Goal: Use online tool/utility: Utilize a website feature to perform a specific function

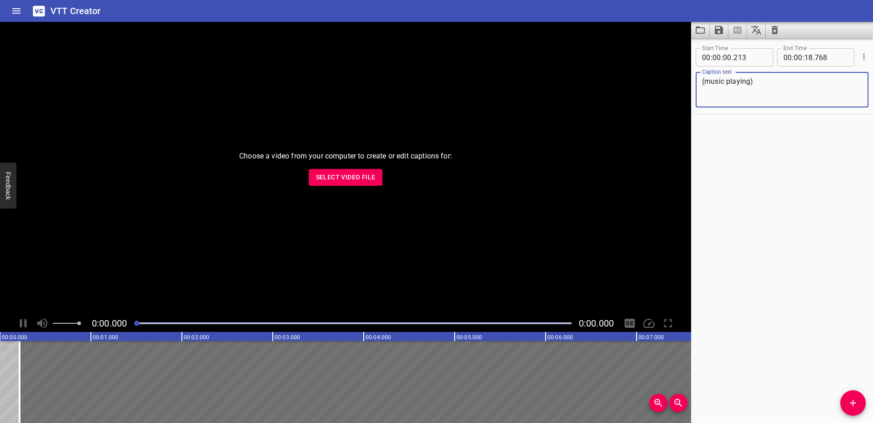
click at [351, 177] on span "Select Video File" at bounding box center [346, 176] width 60 height 11
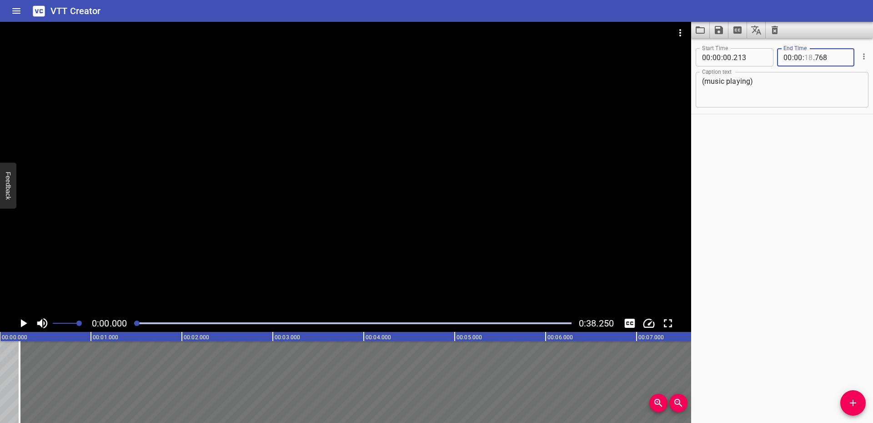
click at [807, 59] on input "number" at bounding box center [809, 57] width 9 height 18
type input "38"
type input "768"
click at [23, 322] on icon "Play/Pause" at bounding box center [24, 323] width 6 height 8
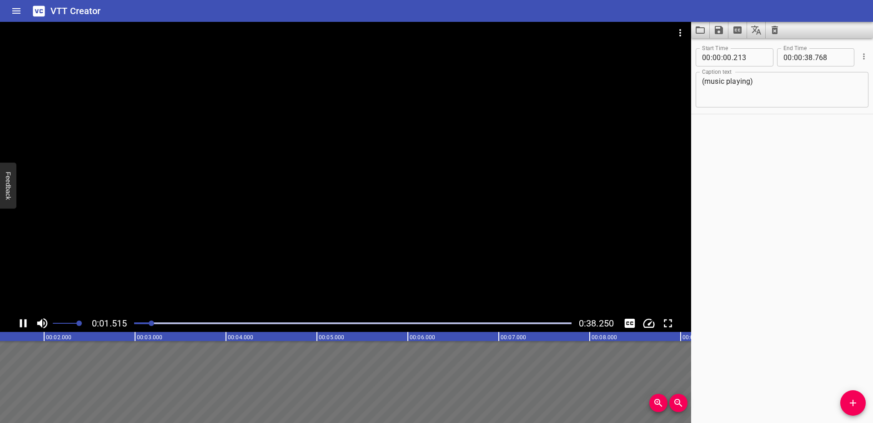
click at [559, 321] on div at bounding box center [353, 323] width 448 height 13
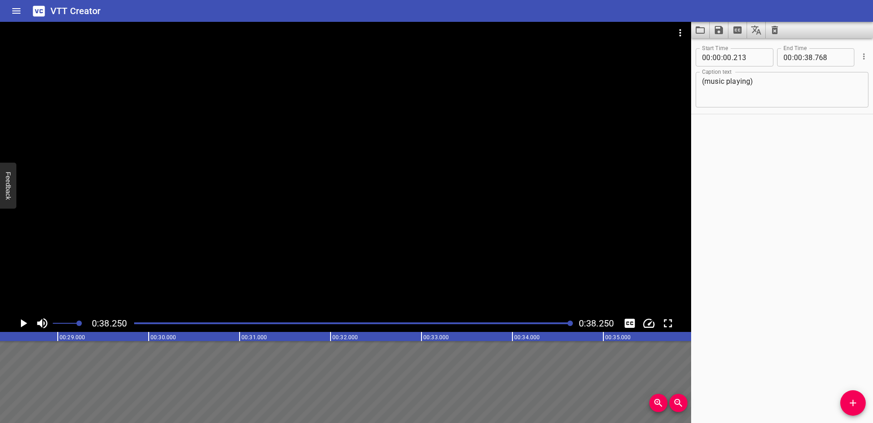
click at [547, 322] on div "Play progress" at bounding box center [353, 323] width 438 height 2
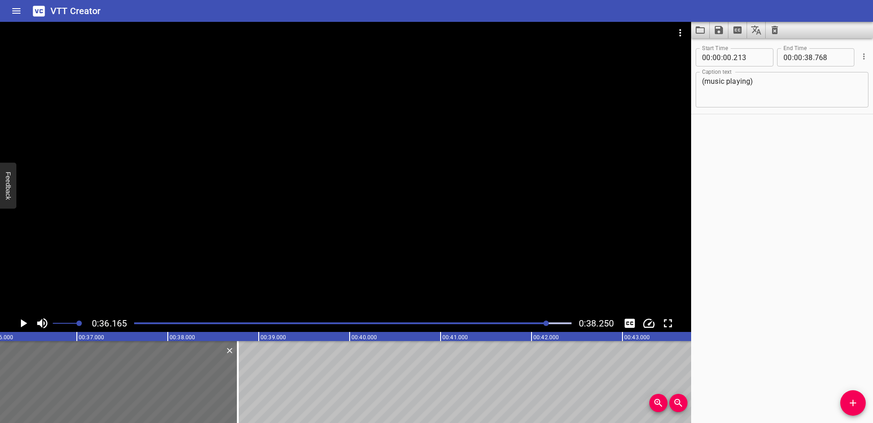
scroll to position [0, 3290]
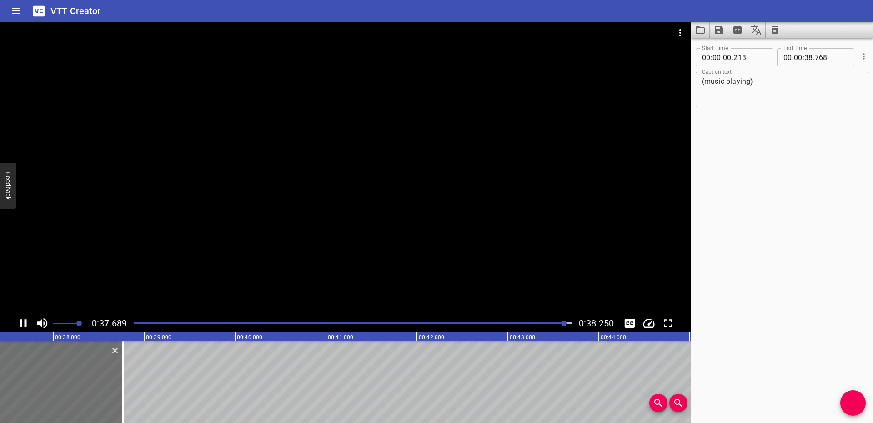
click at [525, 324] on div at bounding box center [353, 323] width 448 height 13
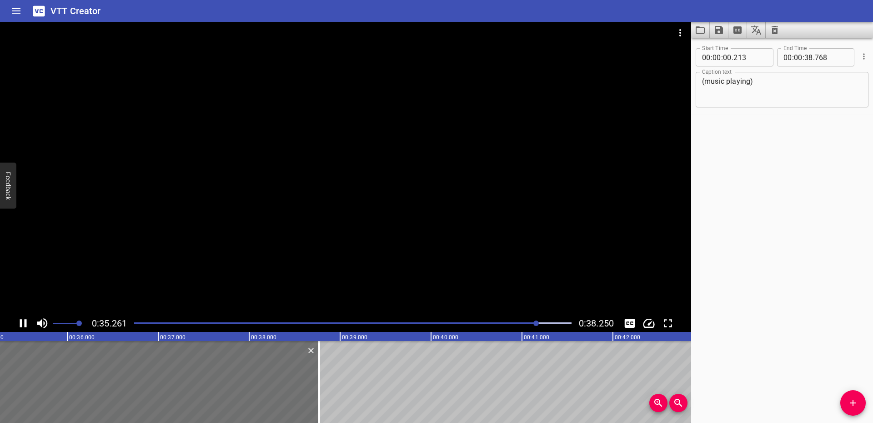
click at [488, 327] on div at bounding box center [353, 323] width 448 height 13
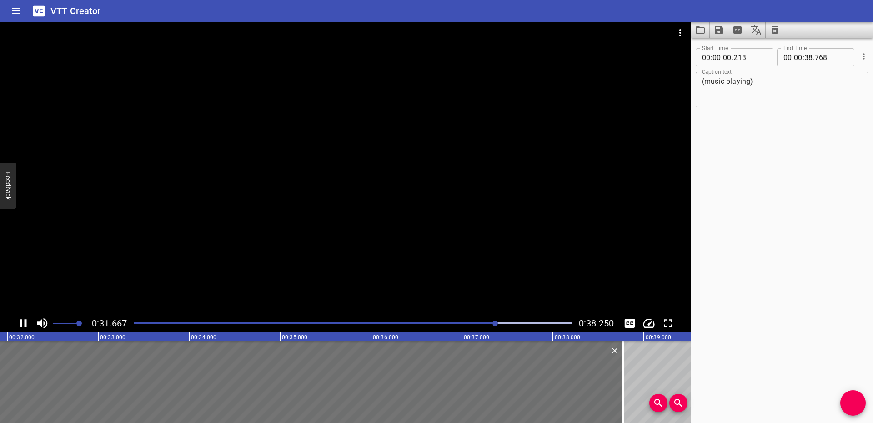
click at [397, 327] on div at bounding box center [353, 323] width 448 height 13
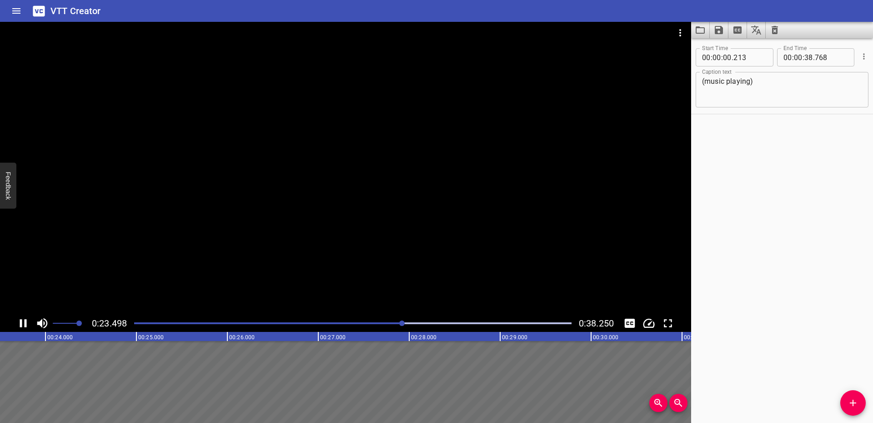
click at [503, 325] on div at bounding box center [353, 323] width 448 height 13
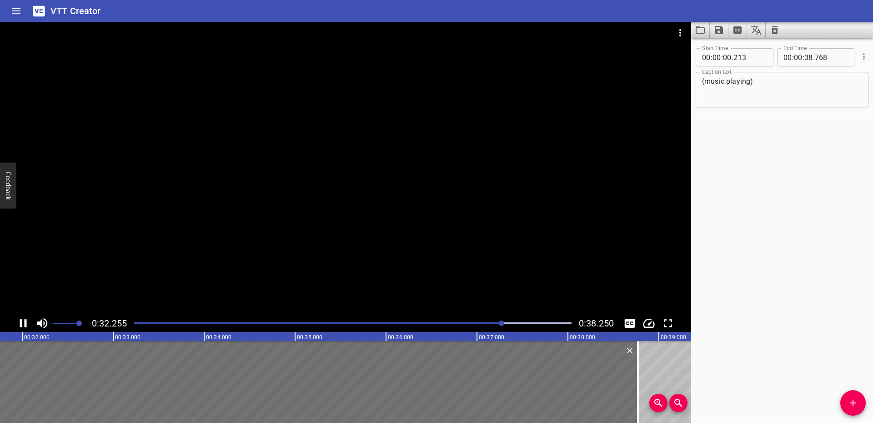
click at [536, 322] on div "Play progress" at bounding box center [353, 323] width 438 height 2
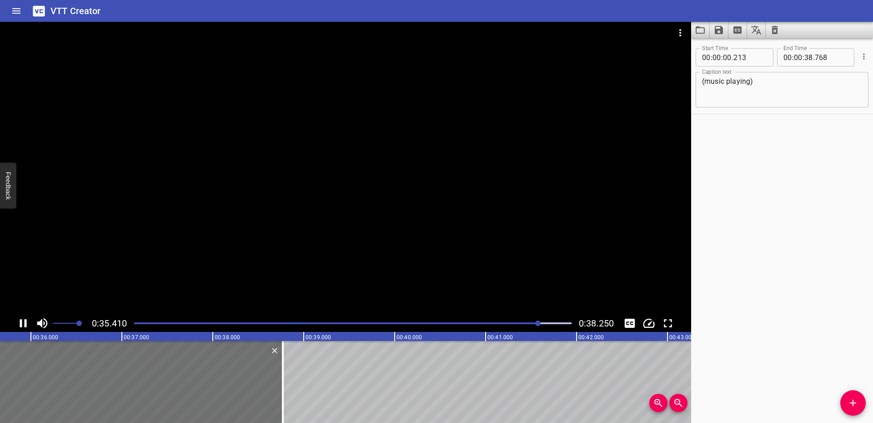
click at [557, 322] on div "Play progress" at bounding box center [353, 323] width 438 height 2
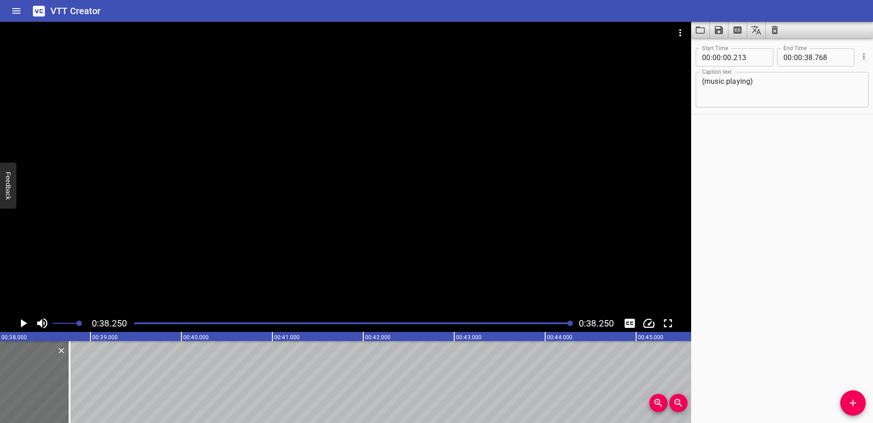
scroll to position [0, 3479]
click at [540, 325] on div at bounding box center [353, 323] width 448 height 13
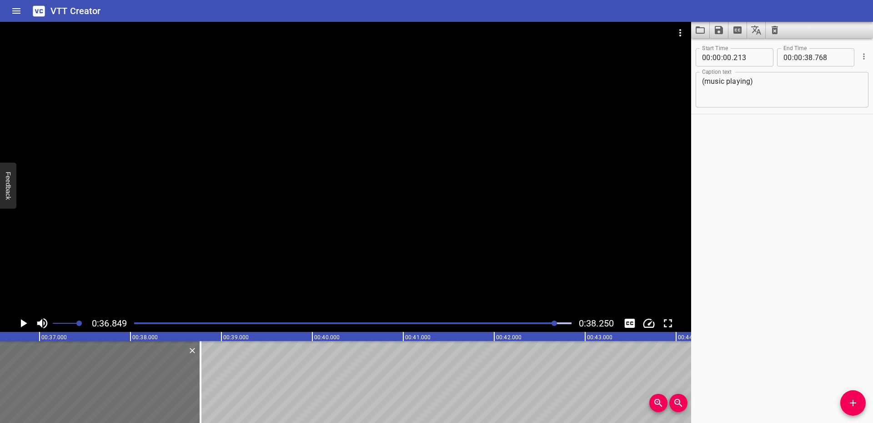
scroll to position [0, 3352]
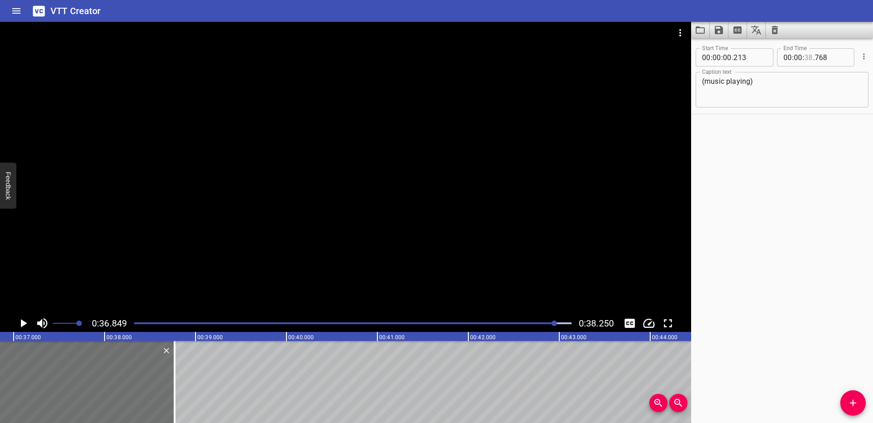
click at [806, 56] on input "number" at bounding box center [809, 57] width 9 height 18
type input "36"
type input "768"
click at [775, 242] on div "Start Time 00 : 00 : 00 . 213 Start Time End Time 00 : 00 : 36 . 768 End Time C…" at bounding box center [782, 230] width 182 height 384
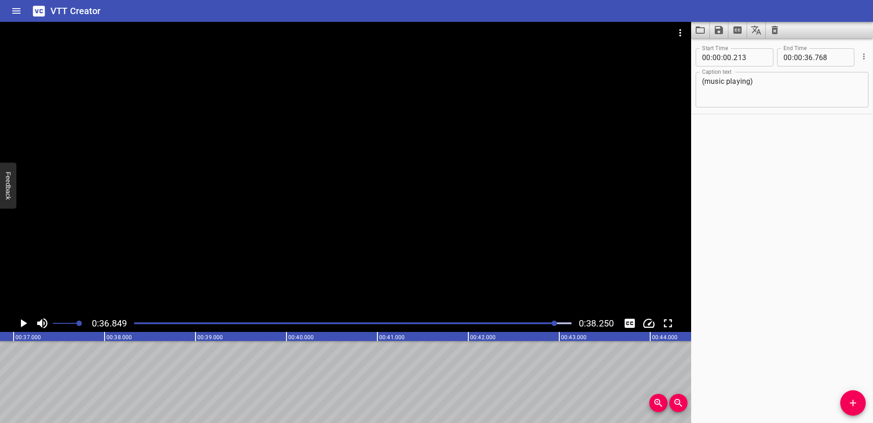
click at [443, 317] on div at bounding box center [353, 323] width 448 height 13
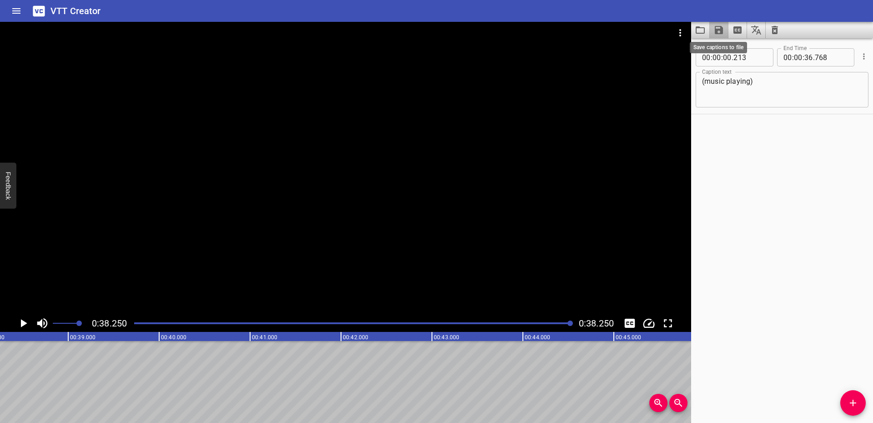
click at [720, 33] on icon "Save captions to file" at bounding box center [719, 30] width 8 height 8
click at [723, 51] on li "Save to VTT file" at bounding box center [743, 50] width 67 height 16
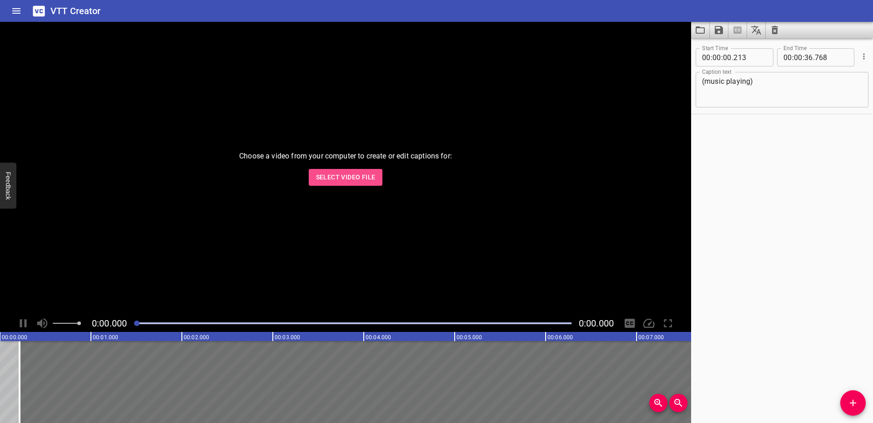
click at [320, 178] on span "Select Video File" at bounding box center [346, 176] width 60 height 11
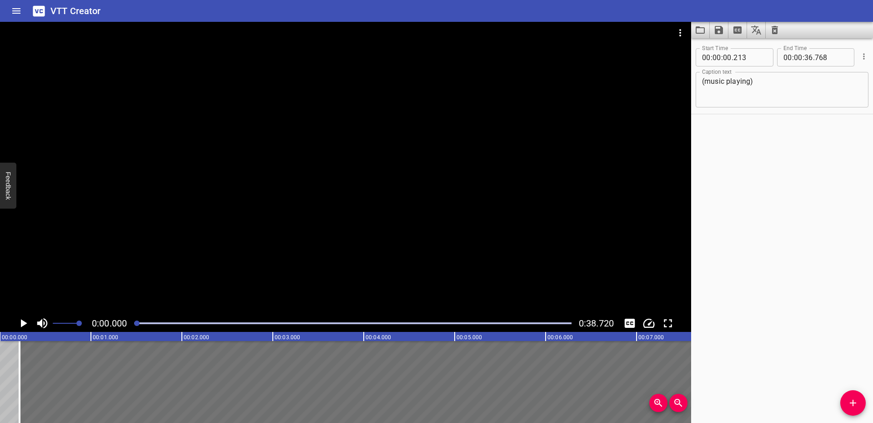
click at [471, 257] on div at bounding box center [345, 168] width 691 height 292
click at [555, 322] on div "Play progress" at bounding box center [353, 323] width 438 height 2
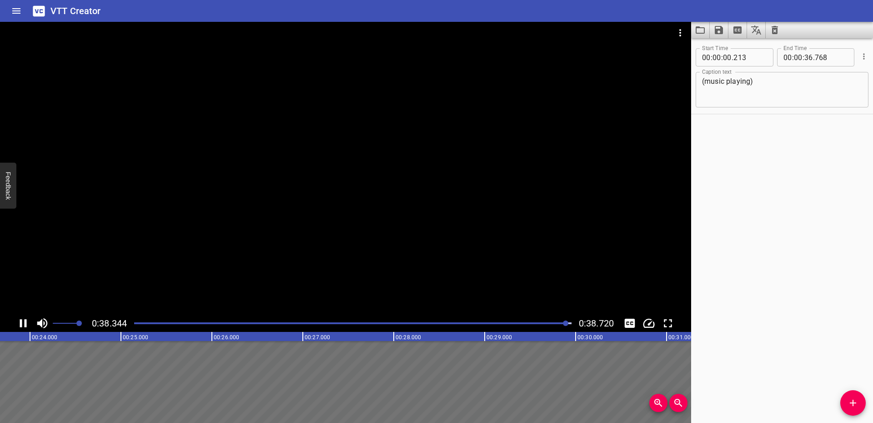
click at [551, 322] on div "Play progress" at bounding box center [349, 323] width 438 height 2
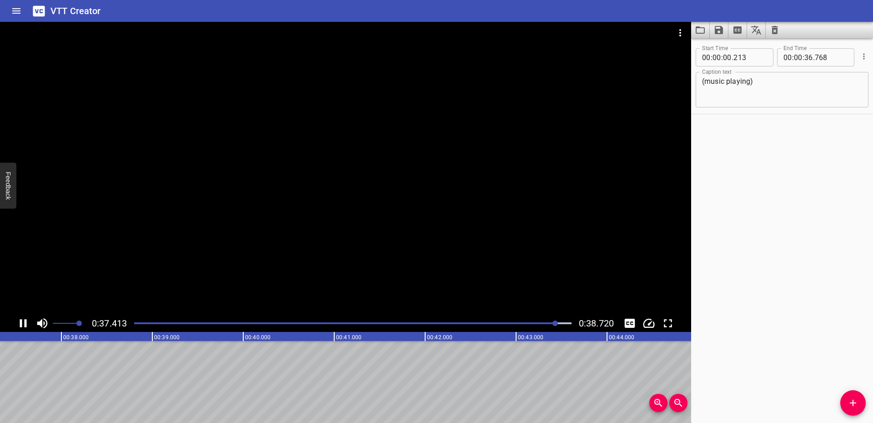
click at [540, 323] on div "Play progress" at bounding box center [339, 323] width 438 height 2
click at [502, 321] on div at bounding box center [353, 323] width 448 height 13
click at [257, 324] on div at bounding box center [353, 323] width 448 height 13
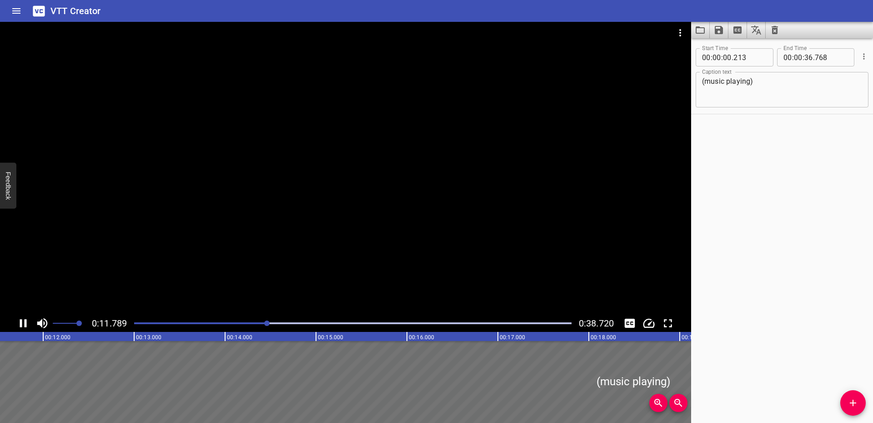
click at [176, 324] on div at bounding box center [353, 323] width 448 height 13
click at [132, 324] on div "0:00.1000 0:38.720" at bounding box center [345, 322] width 691 height 17
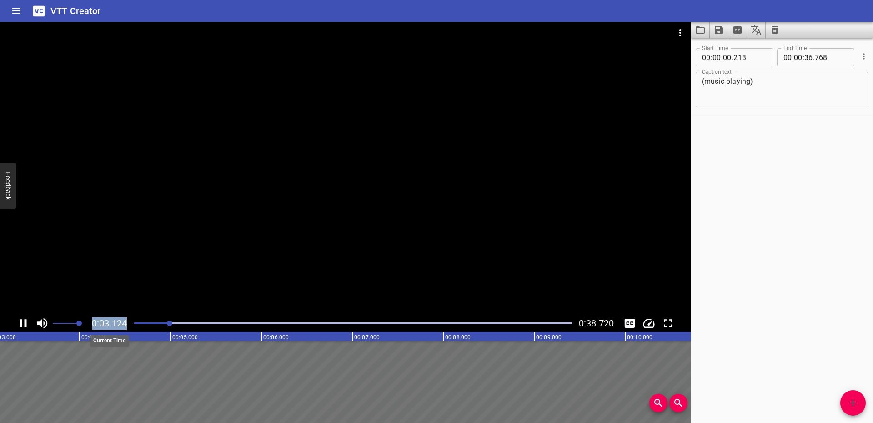
drag, startPoint x: 120, startPoint y: 324, endPoint x: 134, endPoint y: 325, distance: 14.6
click at [135, 325] on div "0:03.124 0:38.720" at bounding box center [345, 322] width 691 height 17
click at [781, 282] on div "Start Time 00 : 00 : 00 . 213 Start Time End Time 00 : 00 : 36 . 768 End Time C…" at bounding box center [782, 230] width 182 height 384
click at [722, 33] on icon "Save captions to file" at bounding box center [719, 30] width 8 height 8
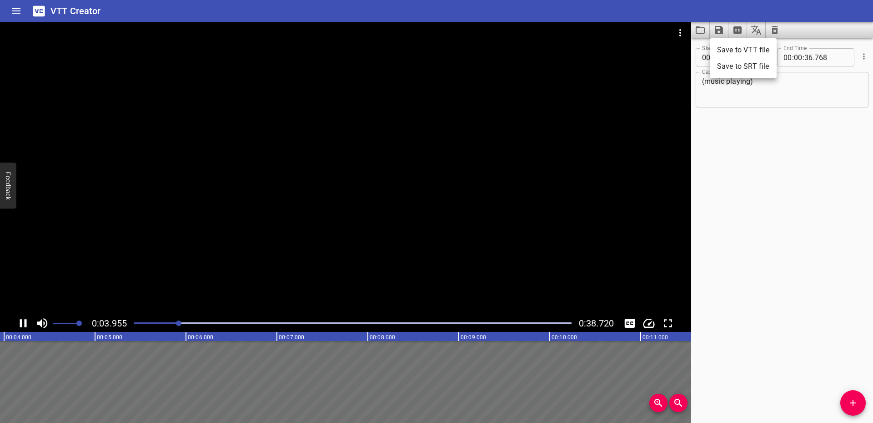
click at [725, 55] on li "Save to VTT file" at bounding box center [743, 50] width 67 height 16
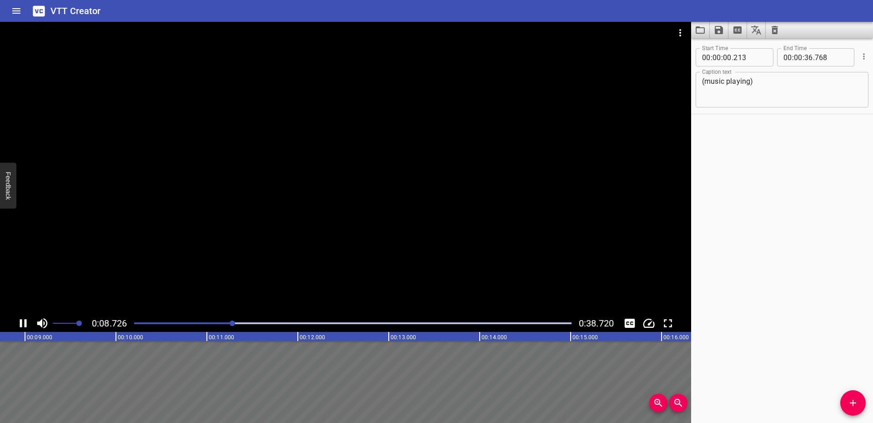
click at [394, 122] on div at bounding box center [345, 168] width 691 height 292
